Goal: Find specific page/section: Find specific page/section

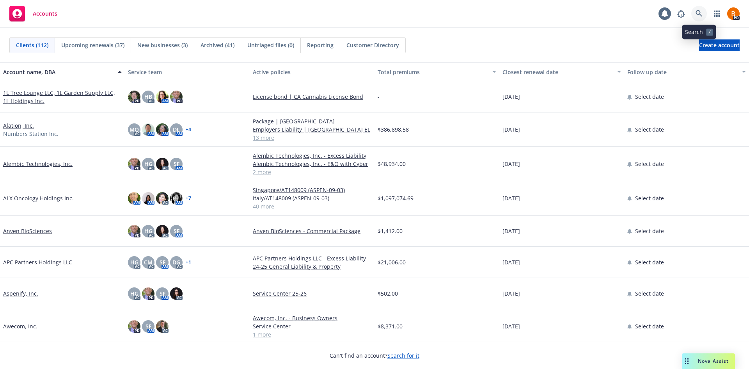
click at [703, 12] on link at bounding box center [699, 14] width 16 height 16
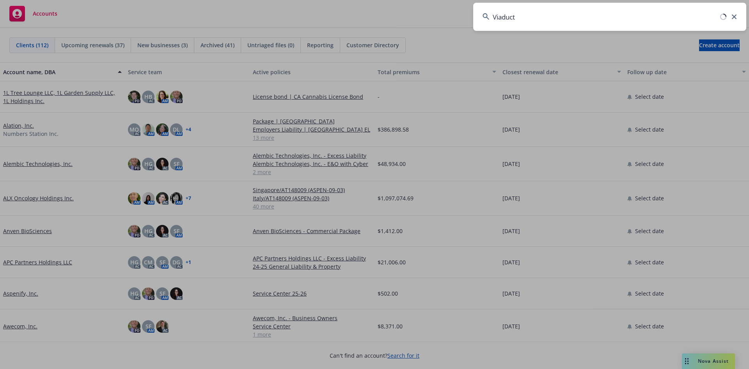
type input "Viaduct"
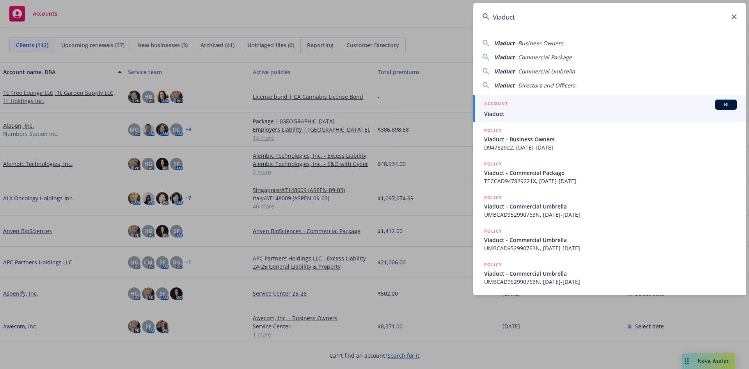
click at [557, 101] on div "ACCOUNT BI" at bounding box center [610, 104] width 253 height 10
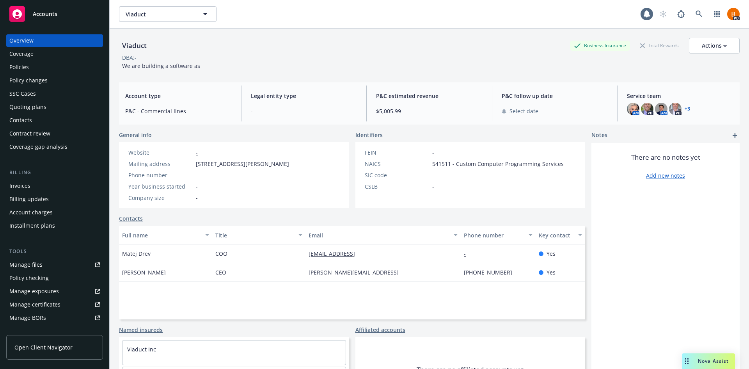
click at [11, 63] on div "Policies" at bounding box center [19, 67] width 20 height 12
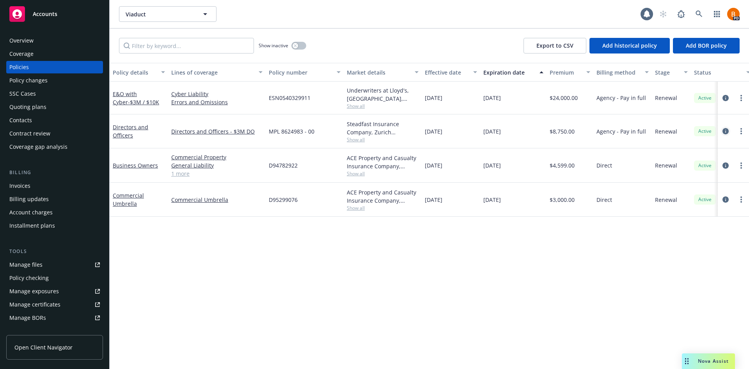
click at [727, 133] on icon "circleInformation" at bounding box center [725, 131] width 6 height 6
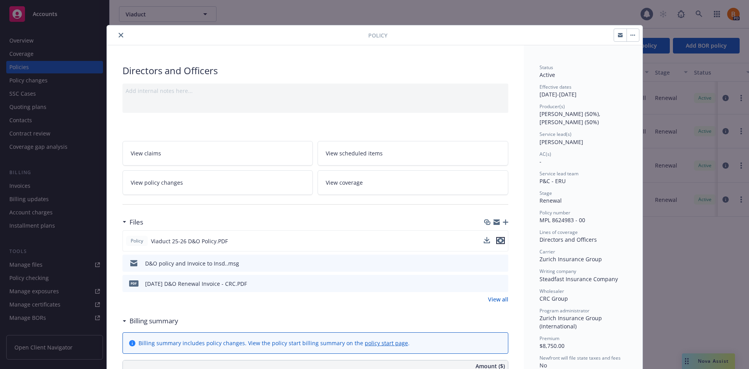
click at [499, 242] on icon "preview file" at bounding box center [500, 240] width 7 height 5
